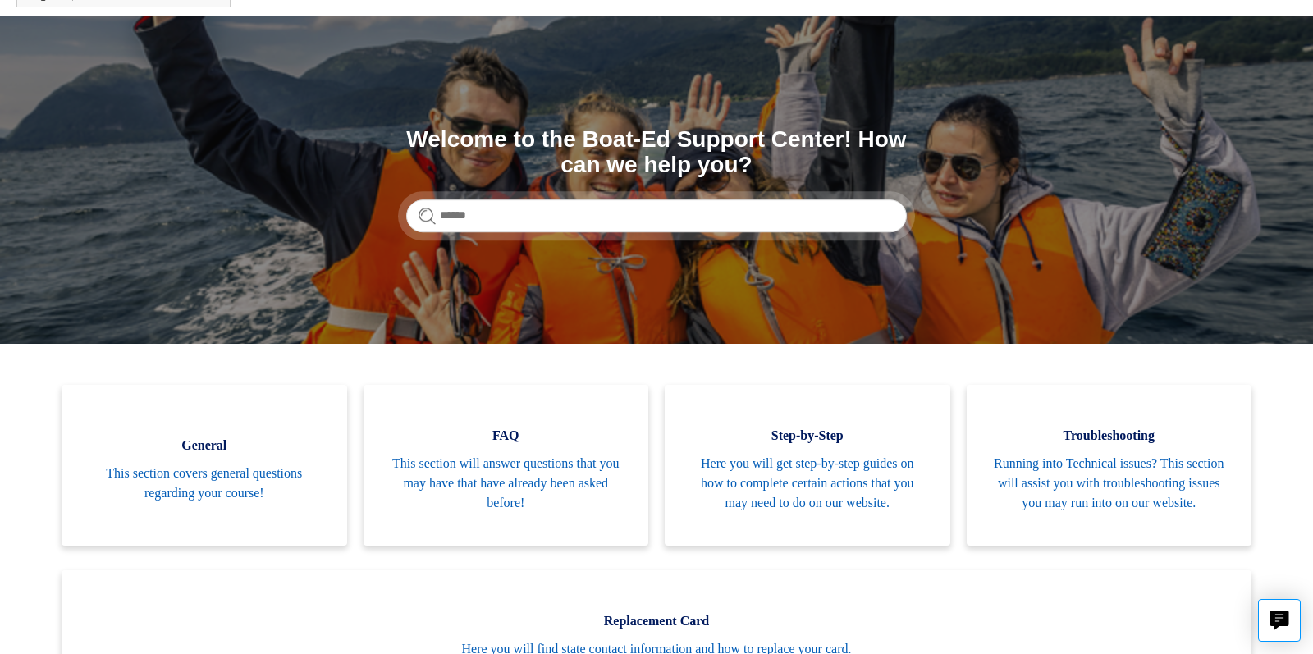
scroll to position [152, 0]
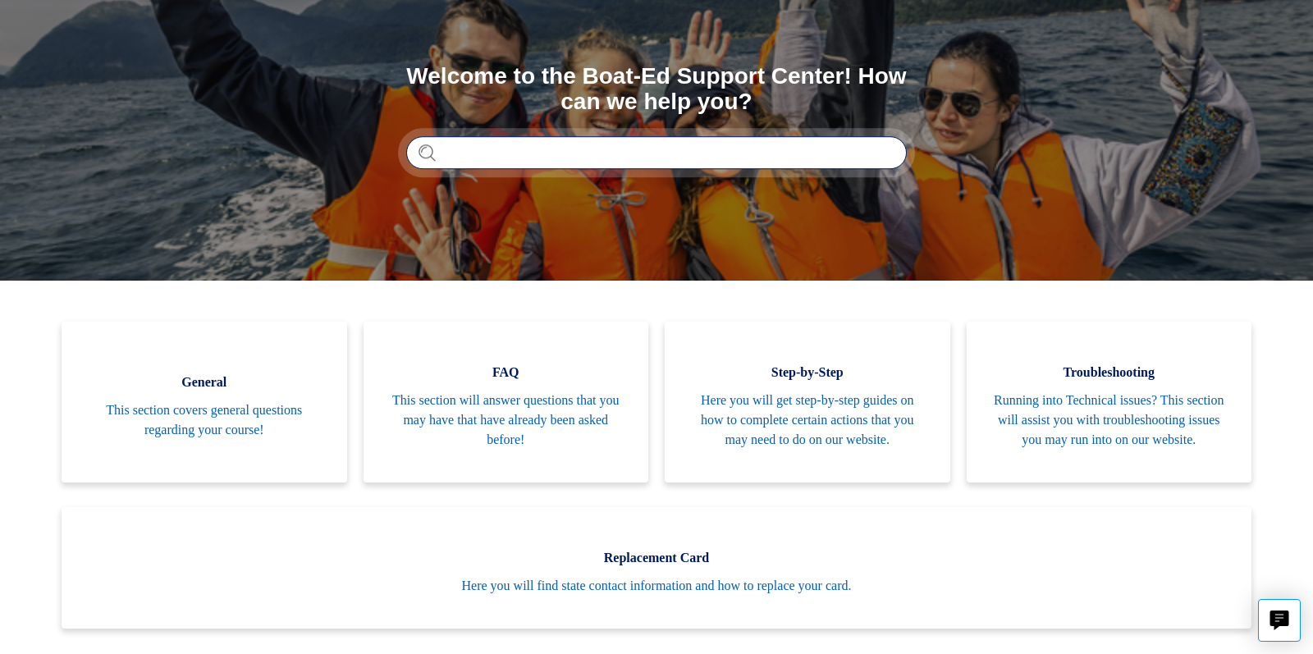
click at [459, 152] on input "Search" at bounding box center [656, 152] width 501 height 33
type input "**********"
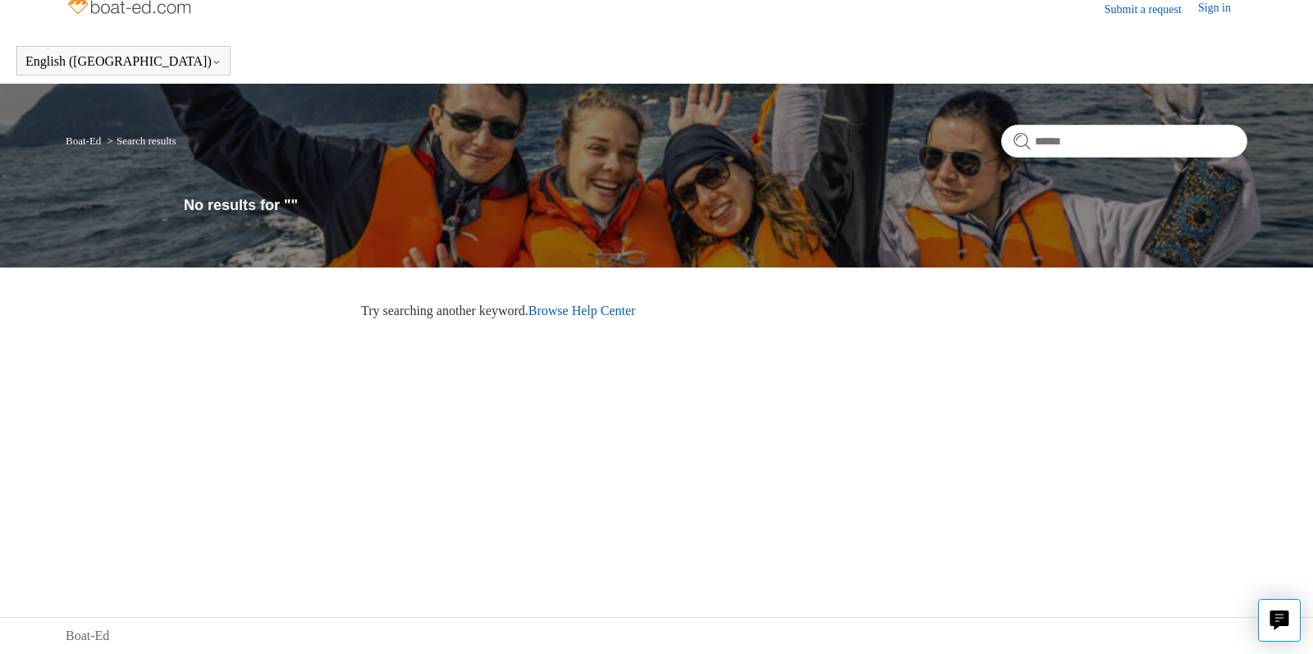
scroll to position [21, 0]
click at [1040, 152] on input "Search" at bounding box center [1124, 141] width 246 height 33
click at [318, 177] on div "Boat-Ed Search results No results for """ at bounding box center [656, 176] width 1313 height 184
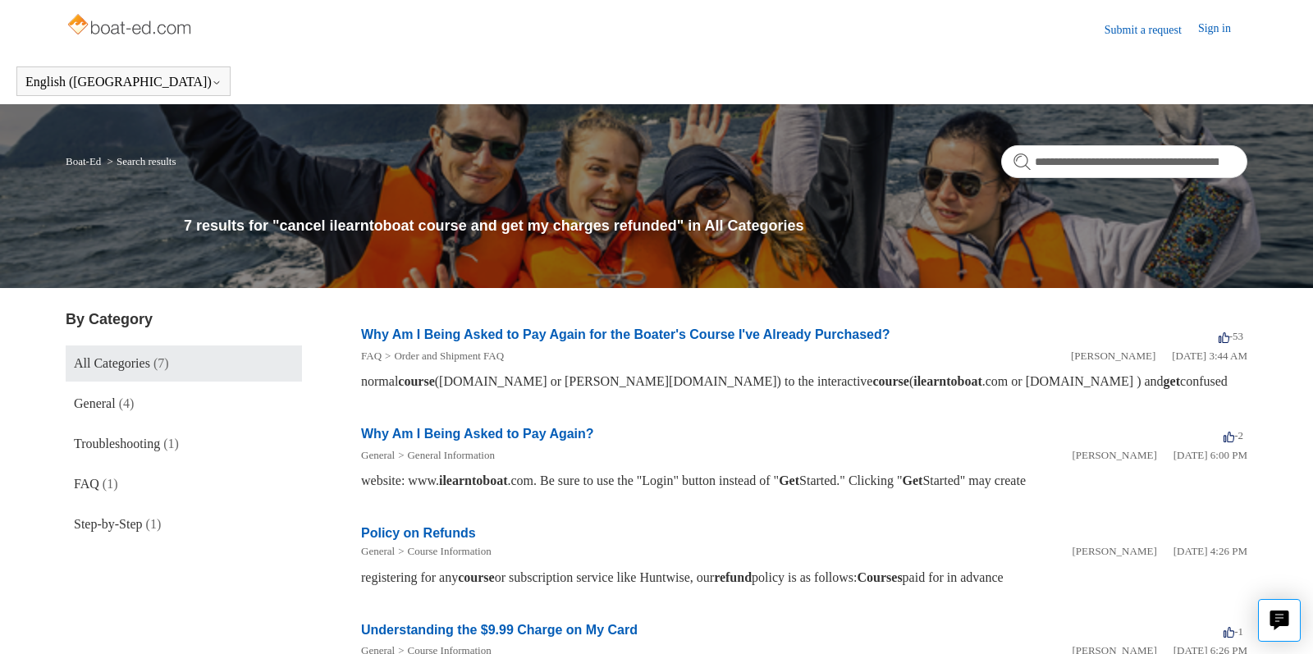
click at [516, 111] on div "**********" at bounding box center [656, 196] width 1313 height 184
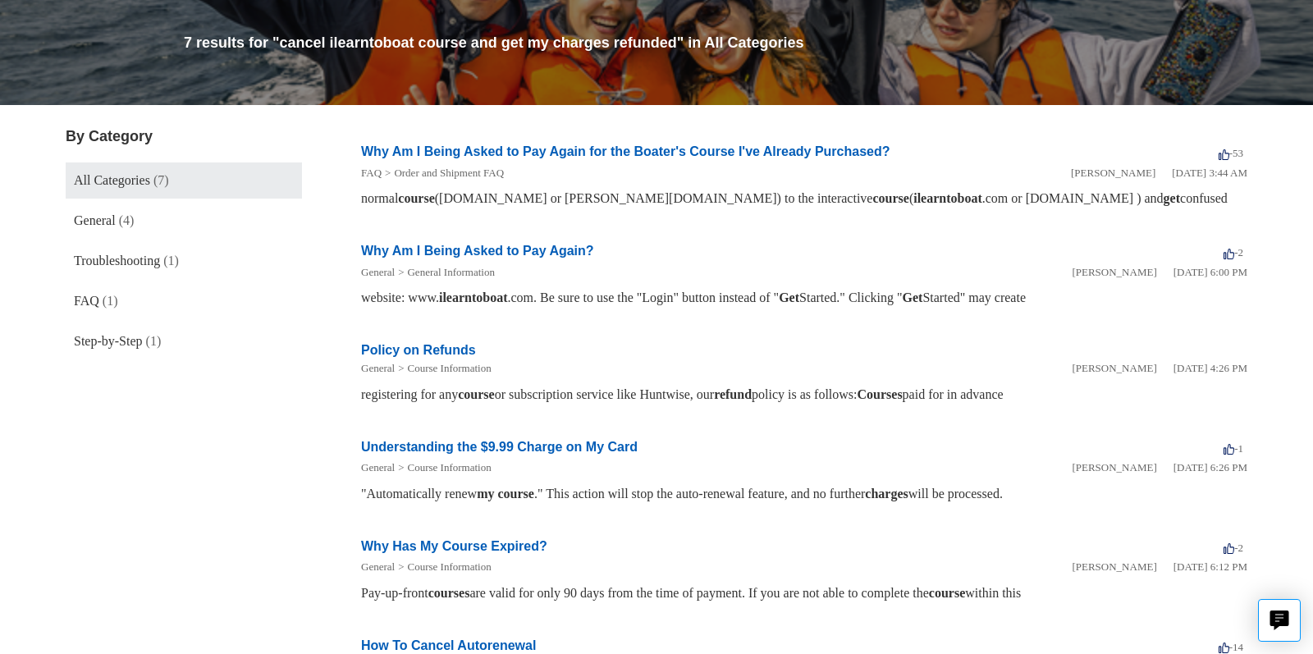
scroll to position [182, 0]
click at [95, 261] on span "Troubleshooting" at bounding box center [117, 261] width 86 height 14
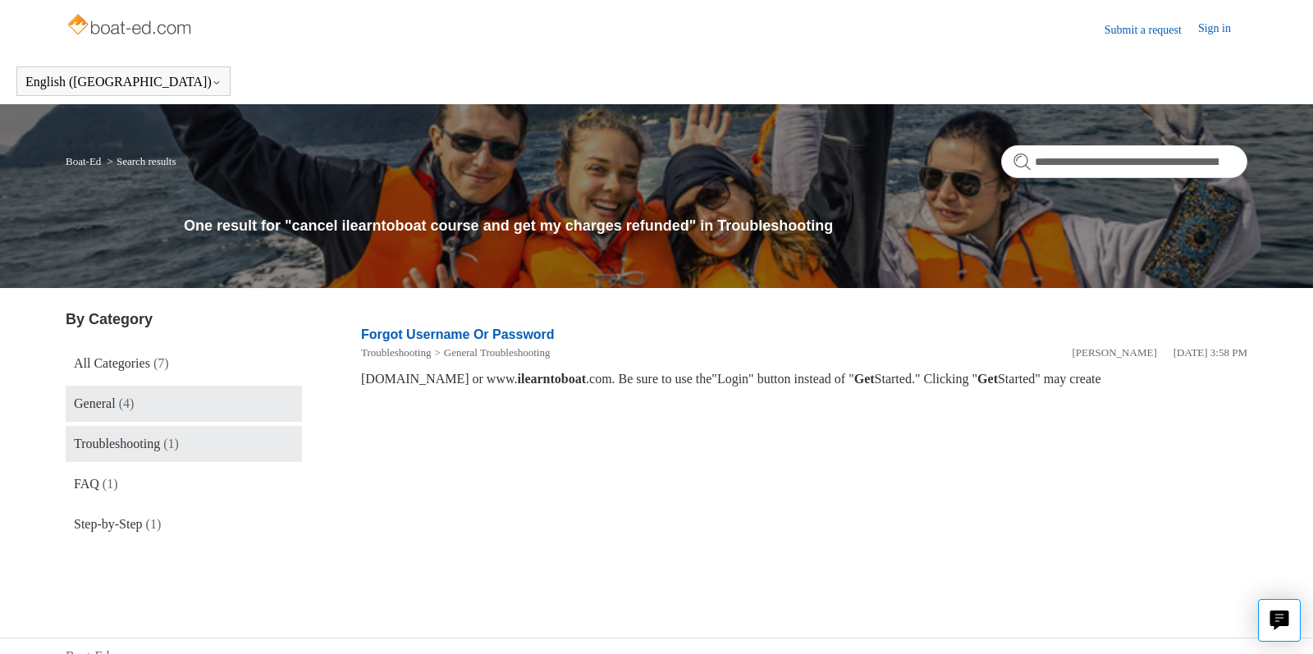
click at [90, 404] on span "General" at bounding box center [95, 403] width 42 height 14
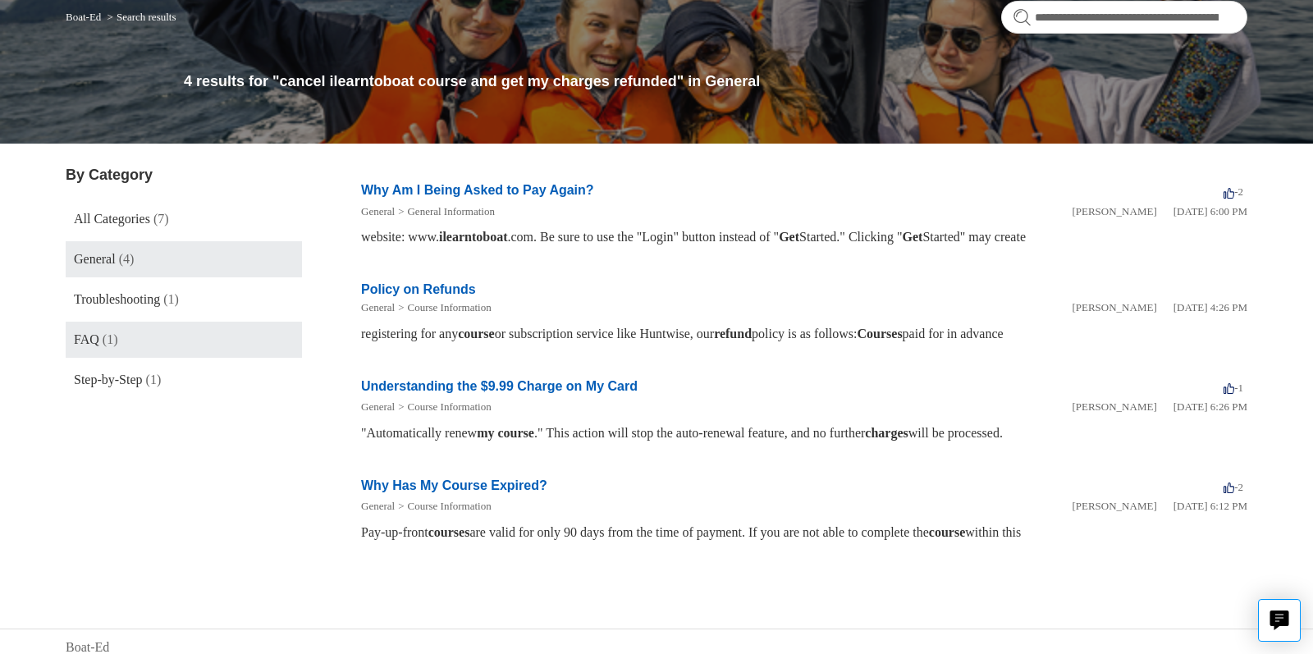
scroll to position [145, 0]
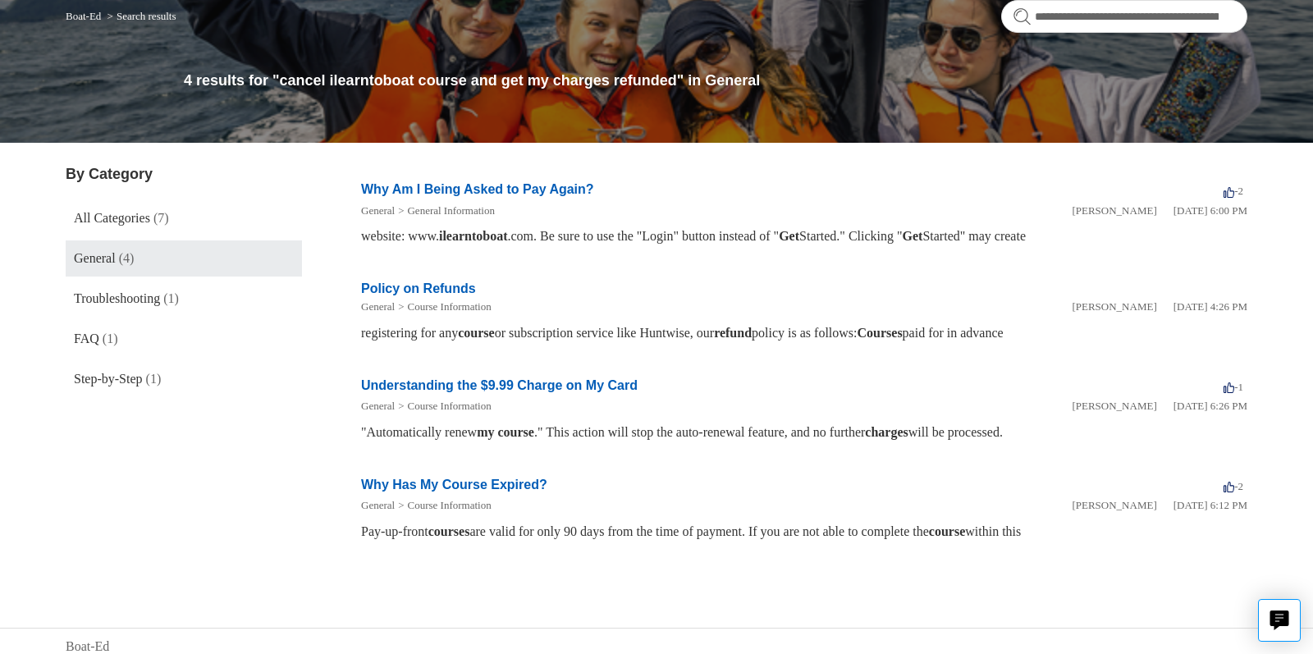
click at [752, 332] on em "refund" at bounding box center [733, 333] width 38 height 14
click at [903, 335] on em "Courses" at bounding box center [880, 333] width 45 height 14
click at [468, 332] on div "registering for any course or subscription service like Huntwise, our refund po…" at bounding box center [804, 333] width 887 height 20
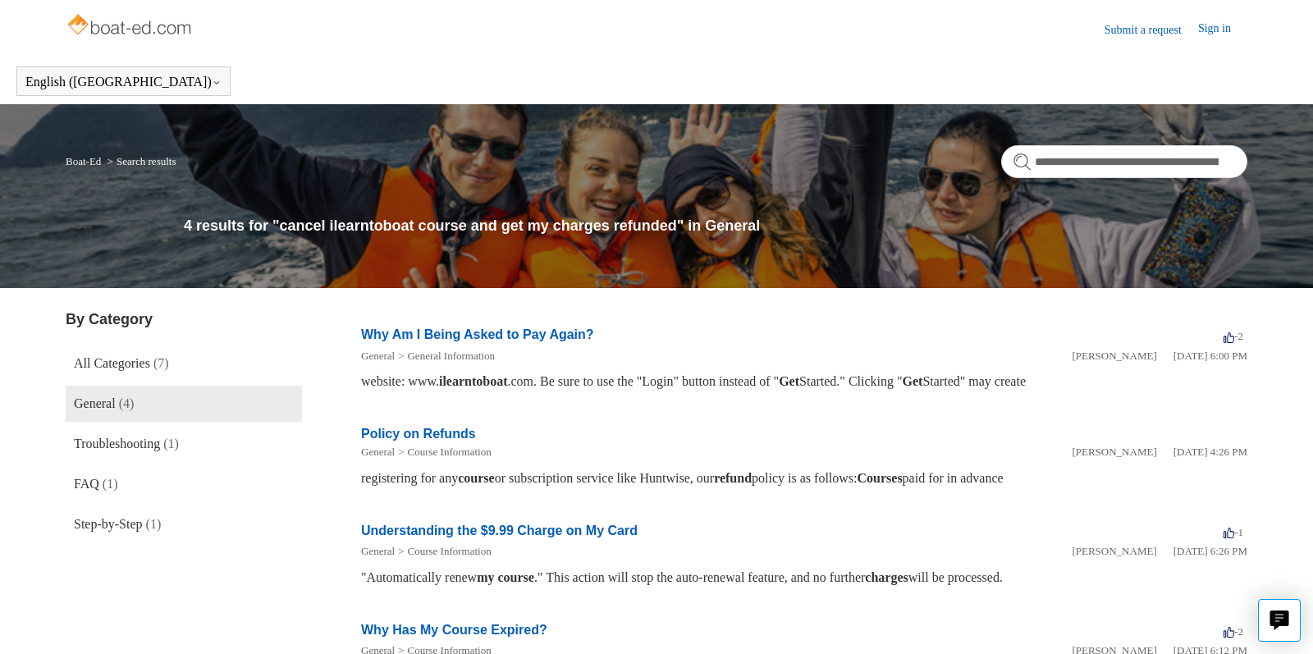
scroll to position [0, 0]
